Goal: Navigation & Orientation: Find specific page/section

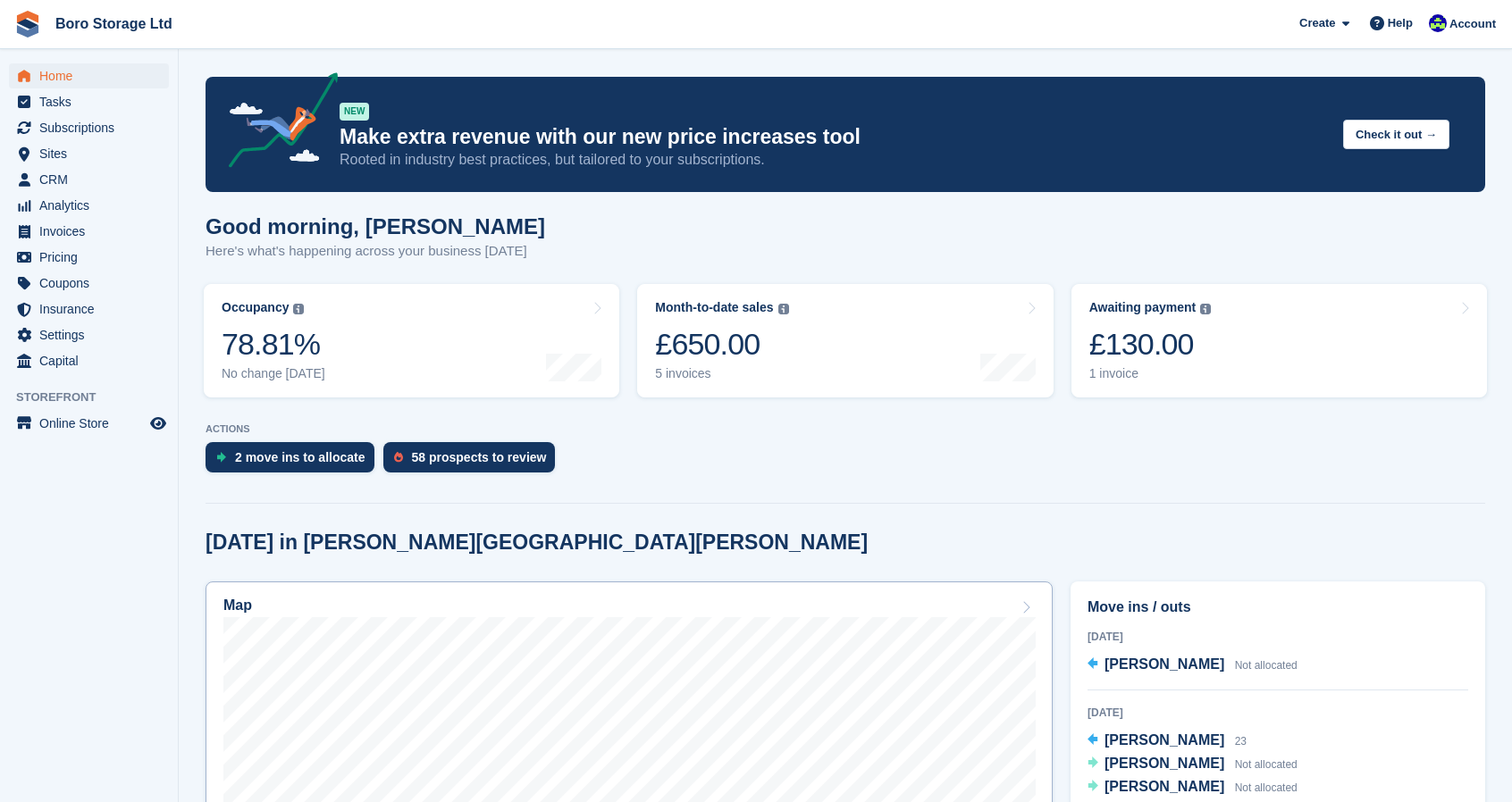
click at [552, 606] on div "Map" at bounding box center [629, 607] width 811 height 19
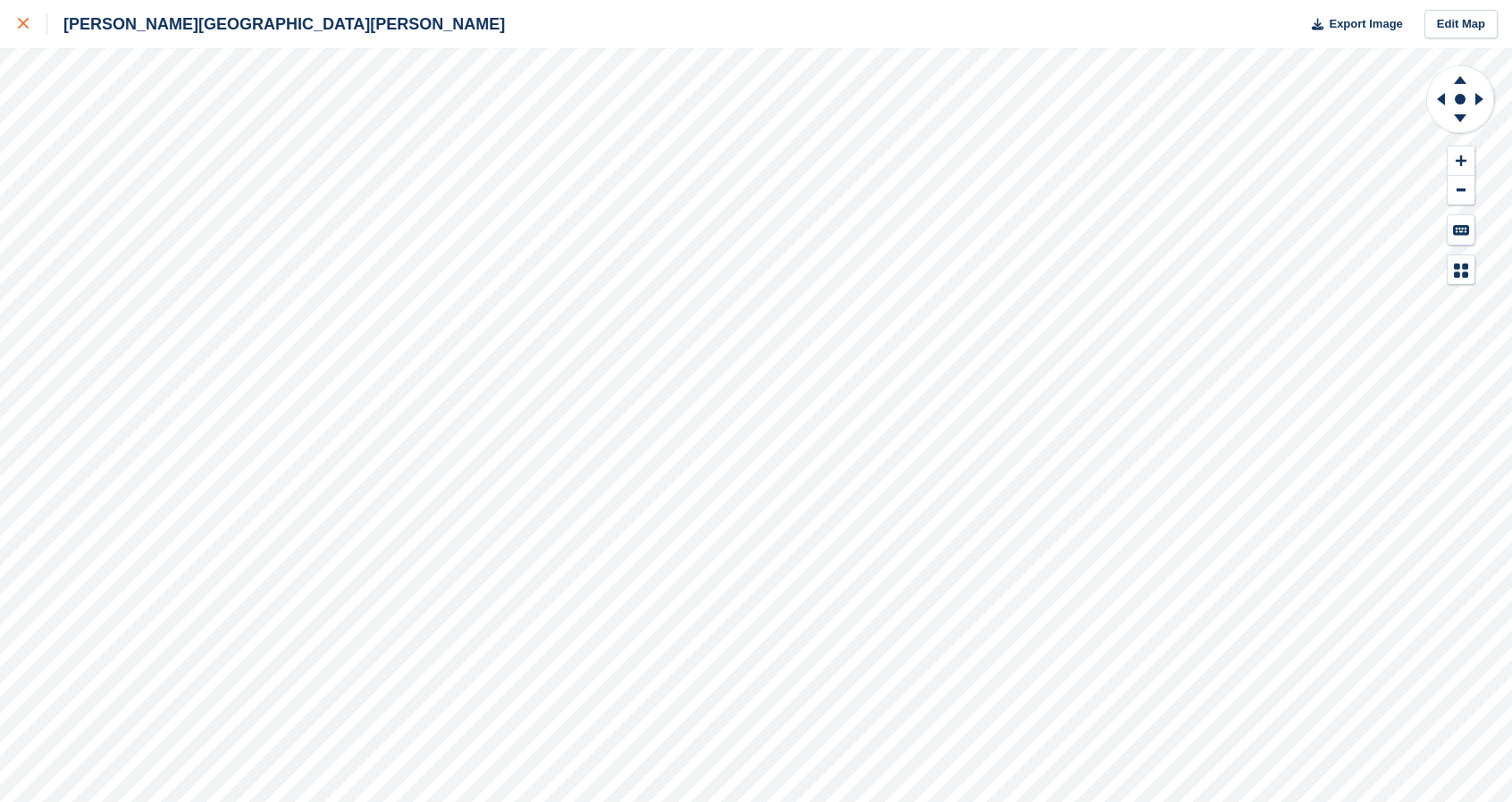
click at [25, 29] on icon at bounding box center [23, 23] width 11 height 11
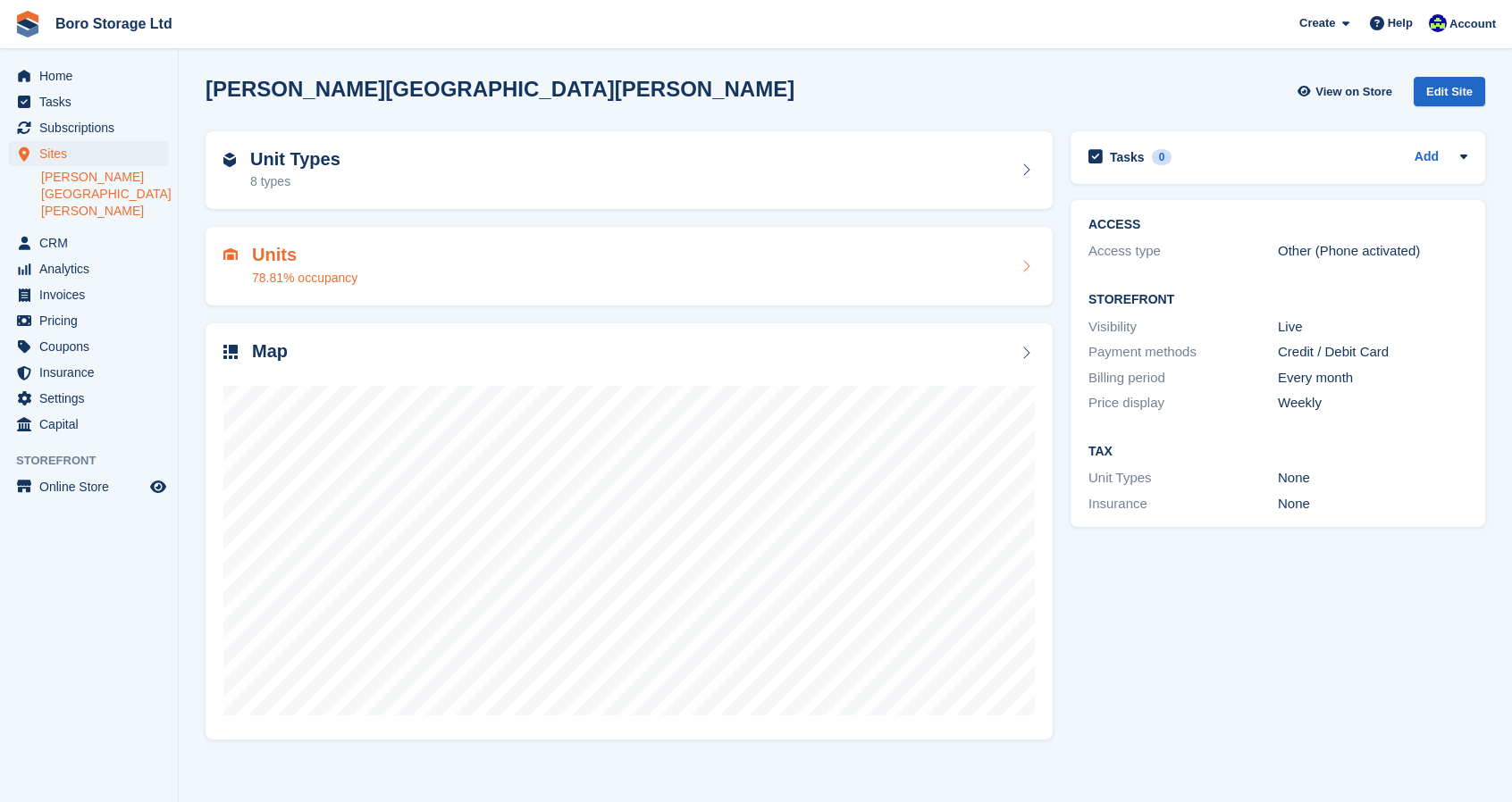
click at [273, 245] on h2 "Units" at bounding box center [305, 255] width 105 height 20
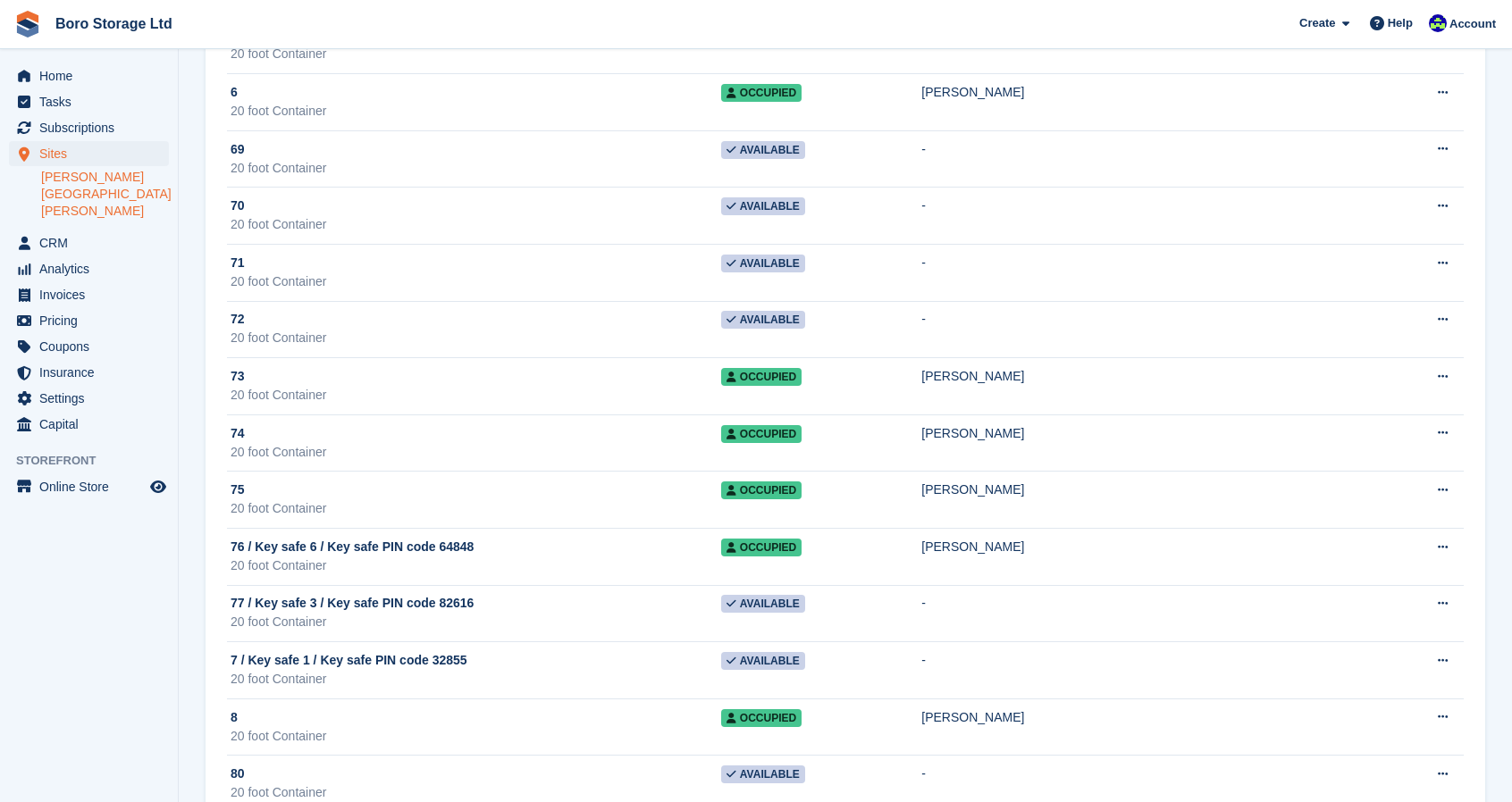
scroll to position [2967, 0]
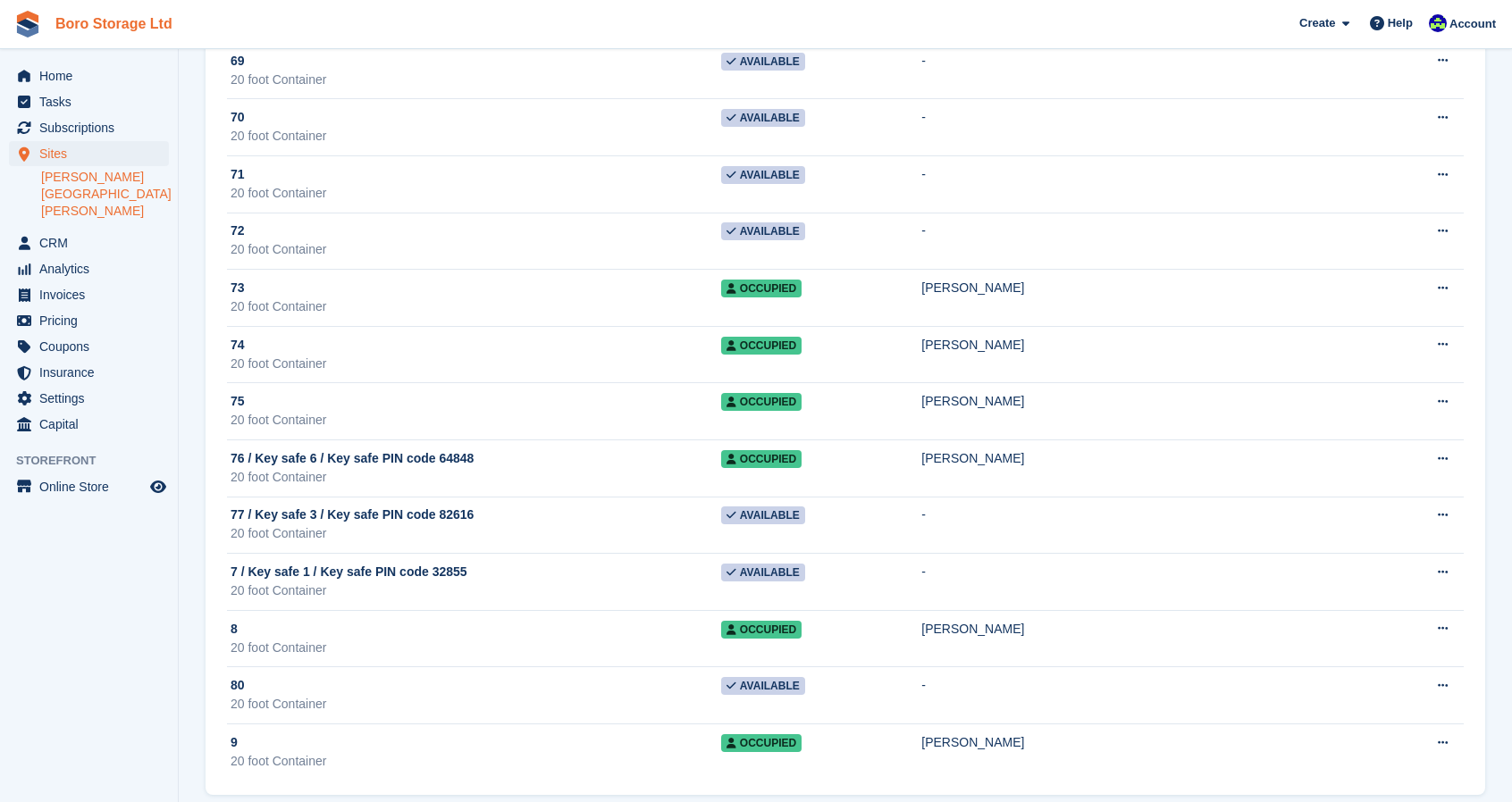
click at [119, 11] on link "Boro Storage Ltd" at bounding box center [113, 24] width 132 height 29
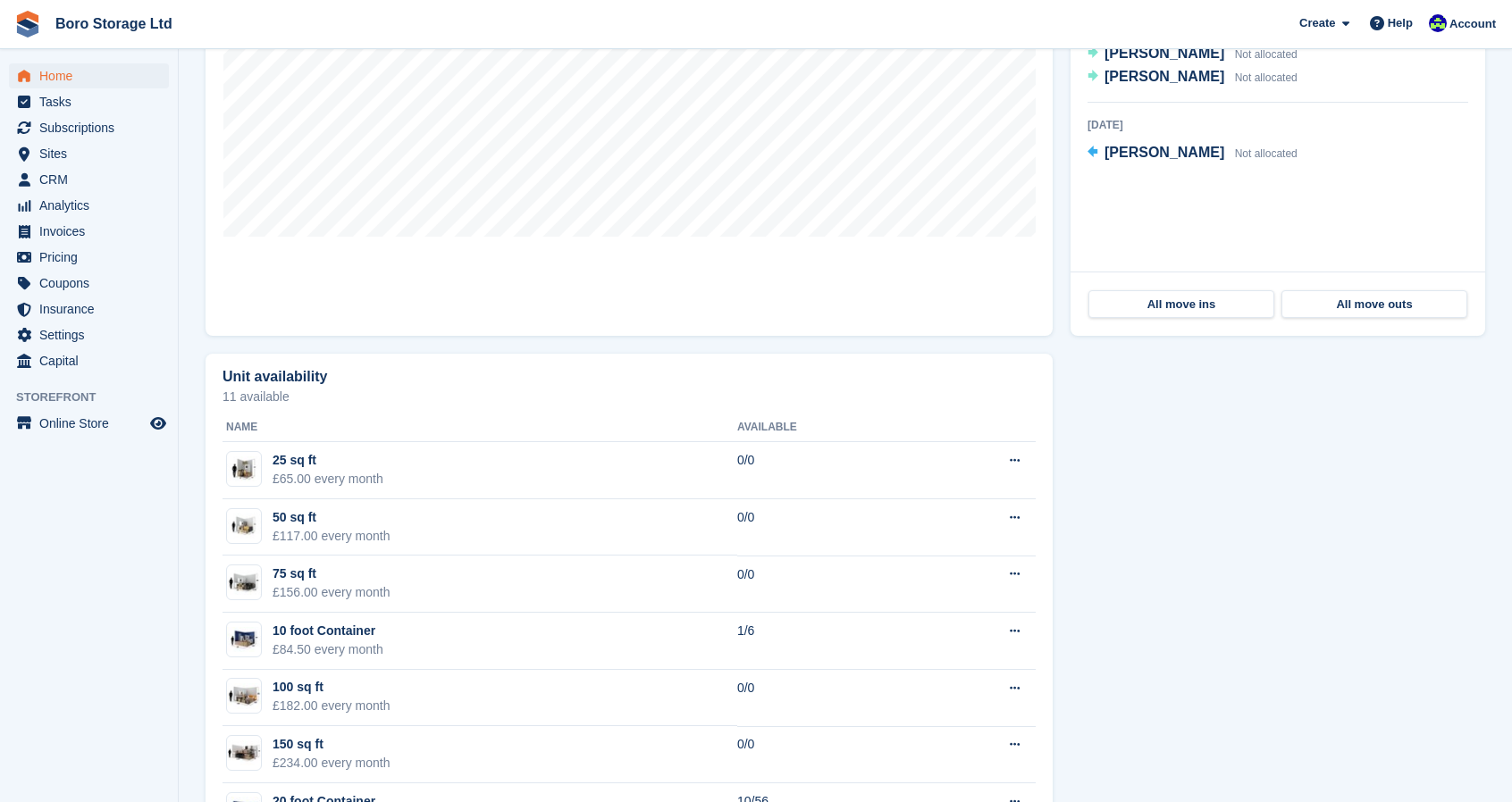
scroll to position [711, 0]
